Goal: Navigation & Orientation: Find specific page/section

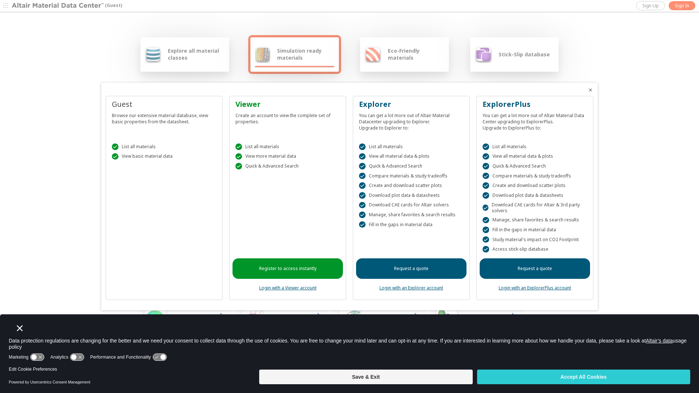
click at [653, 6] on div at bounding box center [349, 196] width 699 height 393
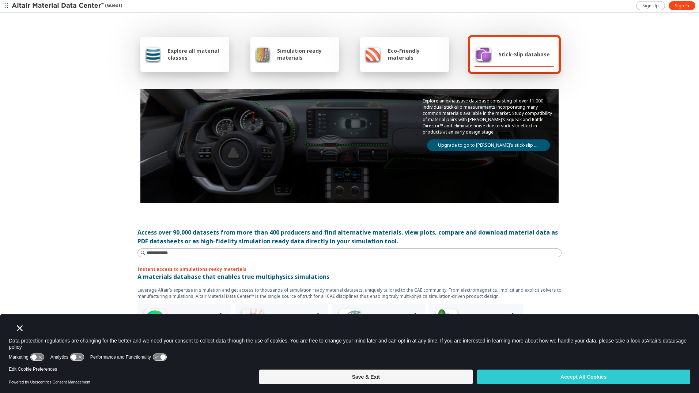
click at [172, 51] on span "Explore all material classes" at bounding box center [196, 54] width 57 height 14
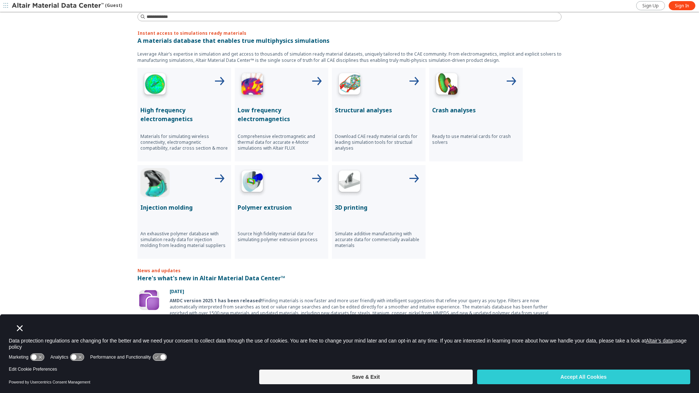
scroll to position [295, 0]
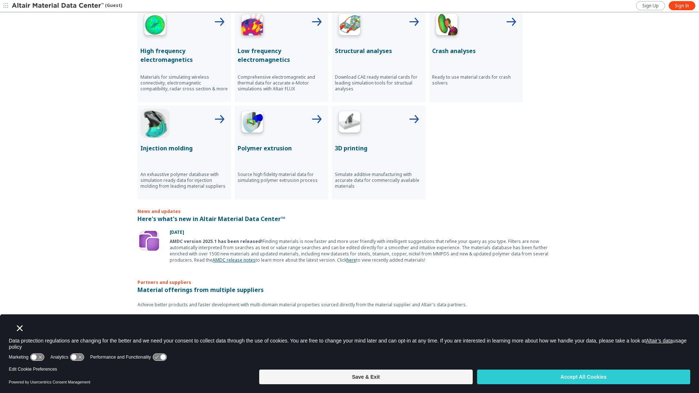
click at [18, 328] on icon "Close" at bounding box center [20, 328] width 6 height 6
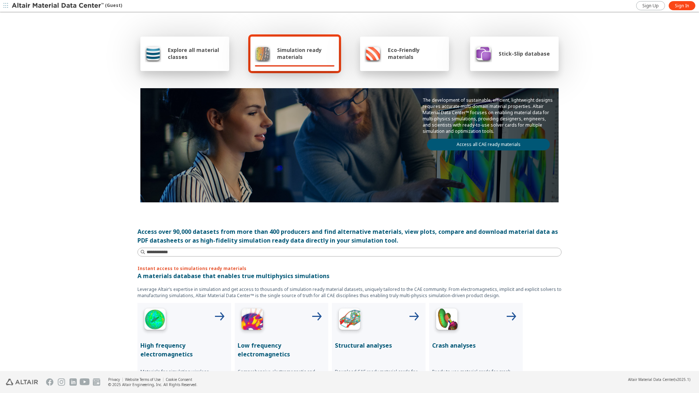
scroll to position [0, 0]
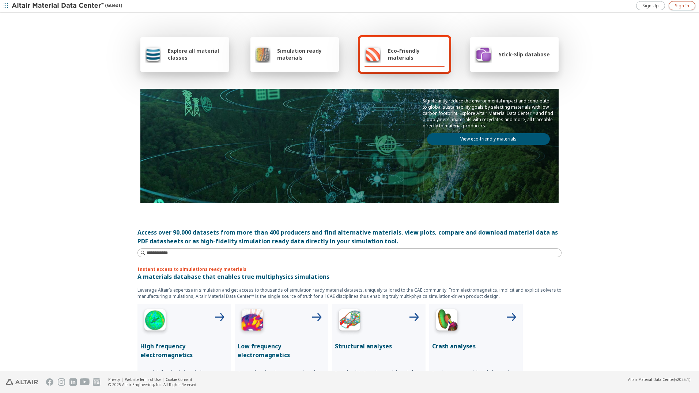
click at [681, 5] on span "Sign In" at bounding box center [682, 6] width 14 height 6
click at [656, 5] on span "Sign Up" at bounding box center [651, 6] width 16 height 6
